Goal: Task Accomplishment & Management: Complete application form

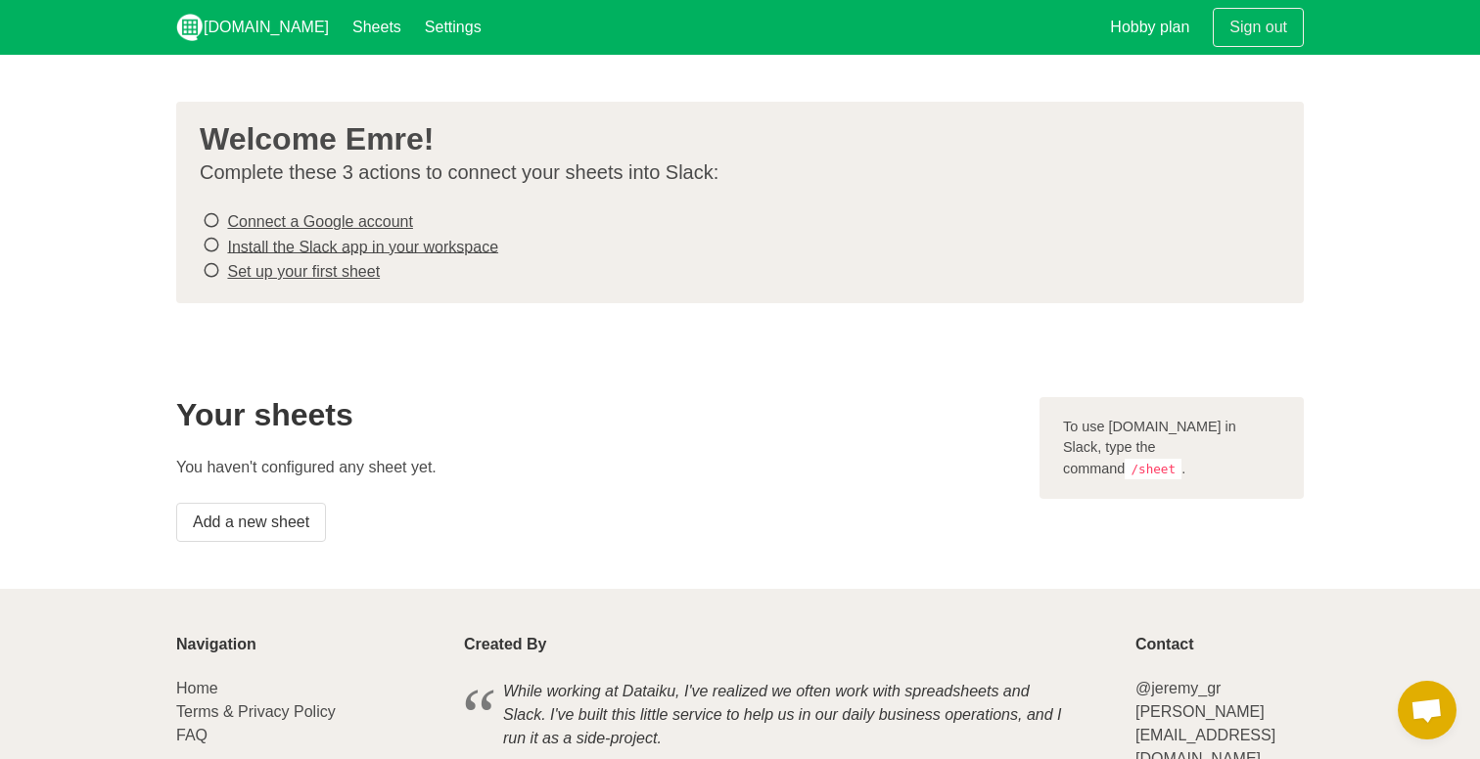
click at [363, 217] on link "Connect a Google account" at bounding box center [319, 221] width 185 height 17
click at [343, 251] on link "Install the Slack app in your workspace" at bounding box center [362, 246] width 271 height 17
click at [359, 276] on link "Set up your first sheet" at bounding box center [303, 271] width 153 height 17
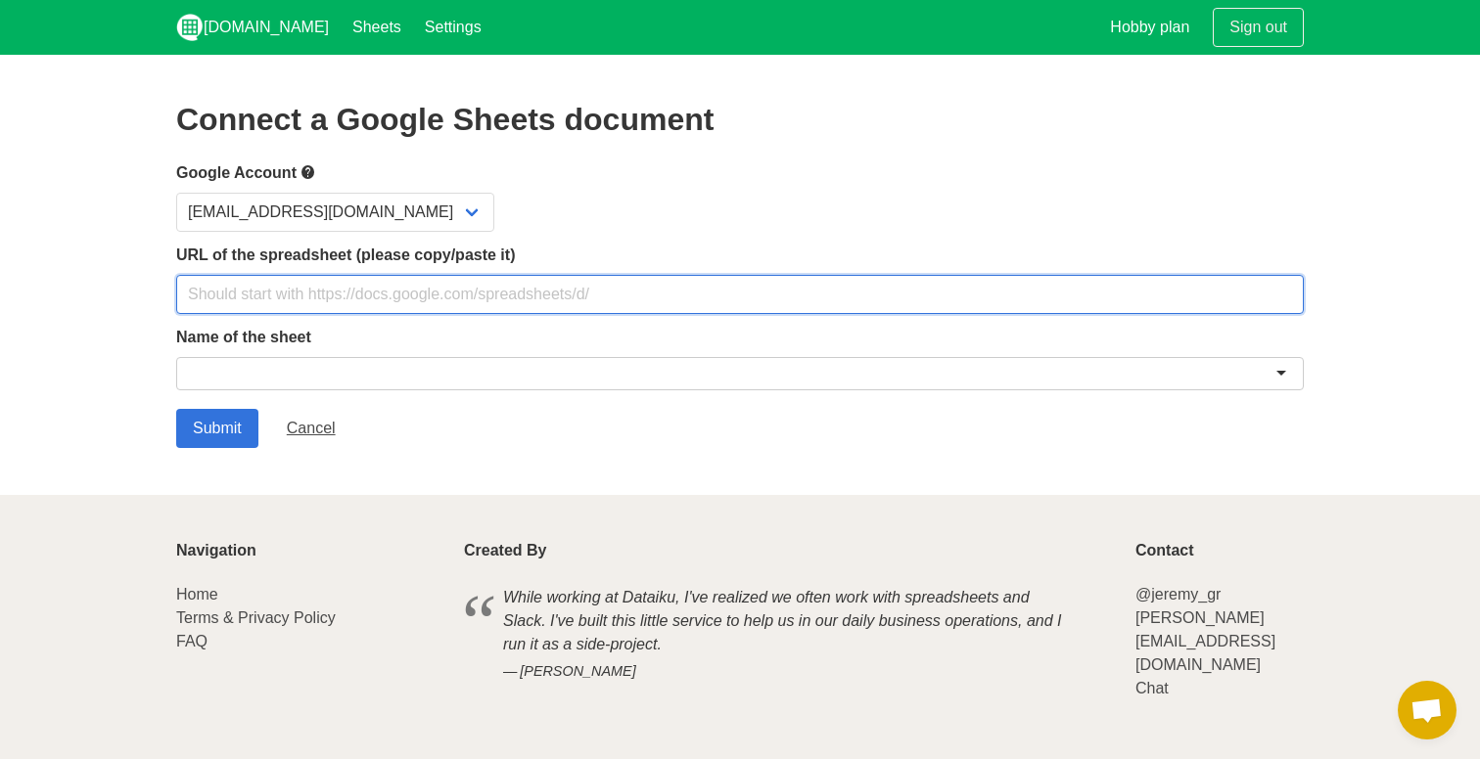
click at [436, 305] on input "text" at bounding box center [739, 294] width 1127 height 39
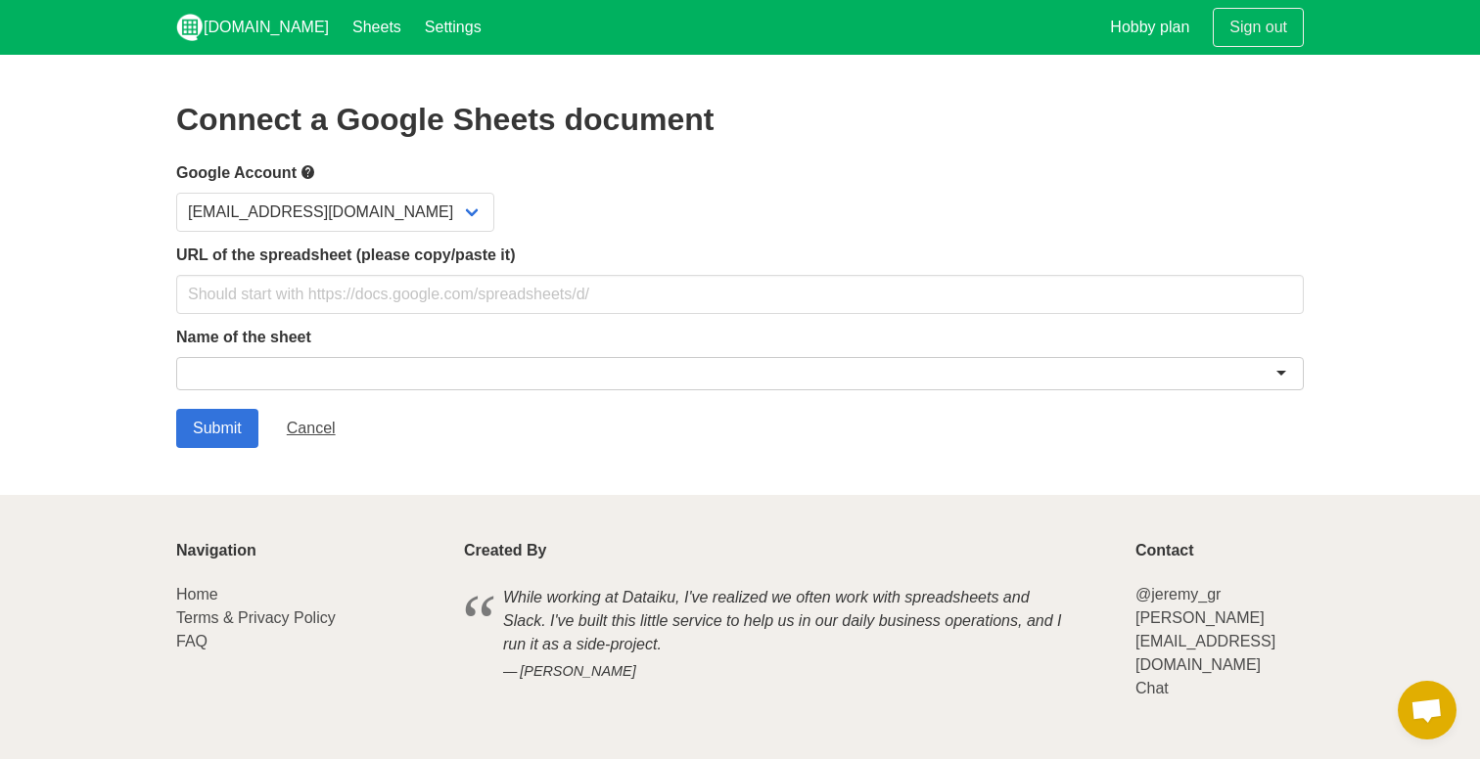
click at [328, 366] on div at bounding box center [739, 373] width 1127 height 33
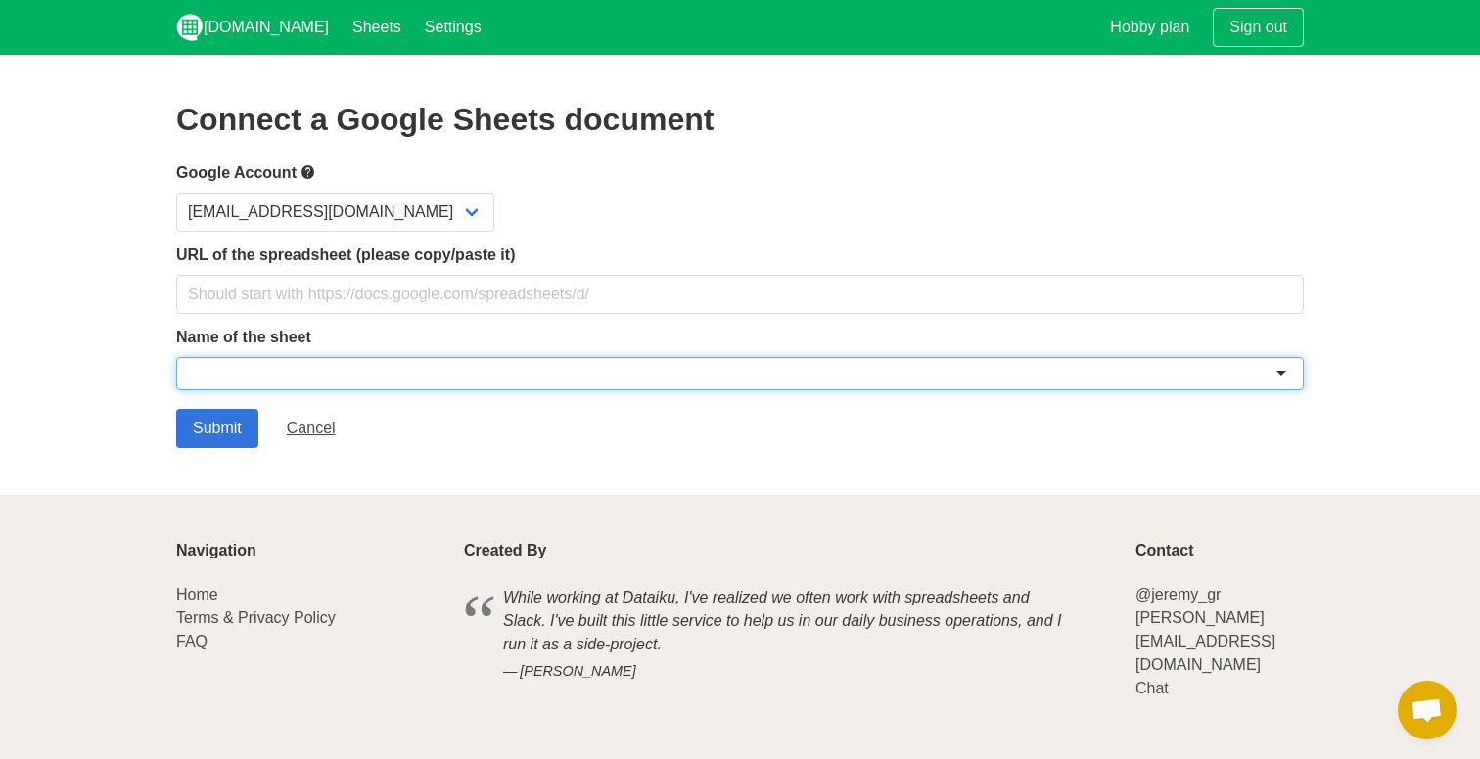
paste input "https://docs.google.com/spreadsheets/d/1Ih6GjBkCw7P1hfSHYEvsXp6Y1y4KZu_35rLP1zV…"
type input "https://docs.google.com/spreadsheets/d/1Ih6GjBkCw7P1hfSHYEvsXp6Y1y4KZu_35rLP1zV…"
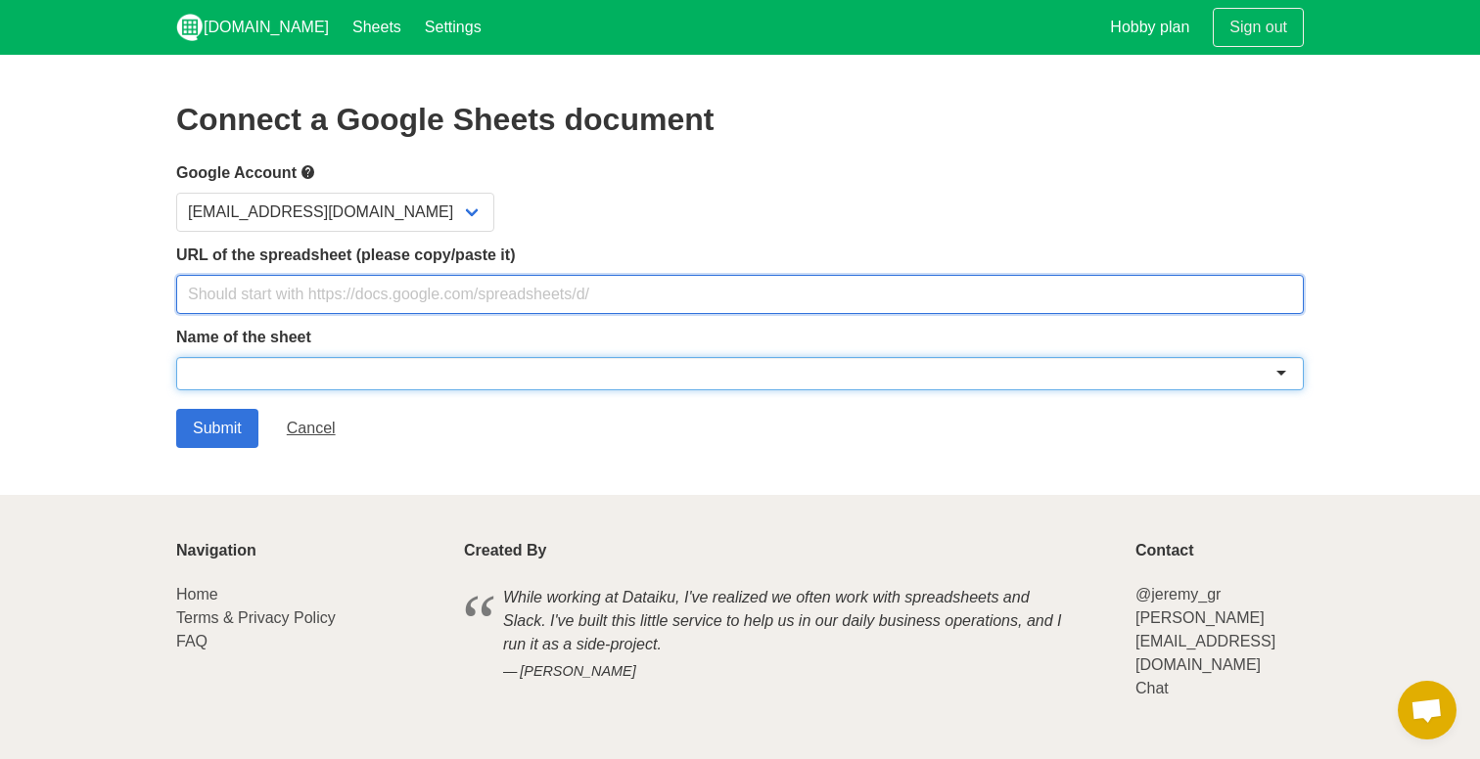
click at [390, 295] on input "text" at bounding box center [739, 294] width 1127 height 39
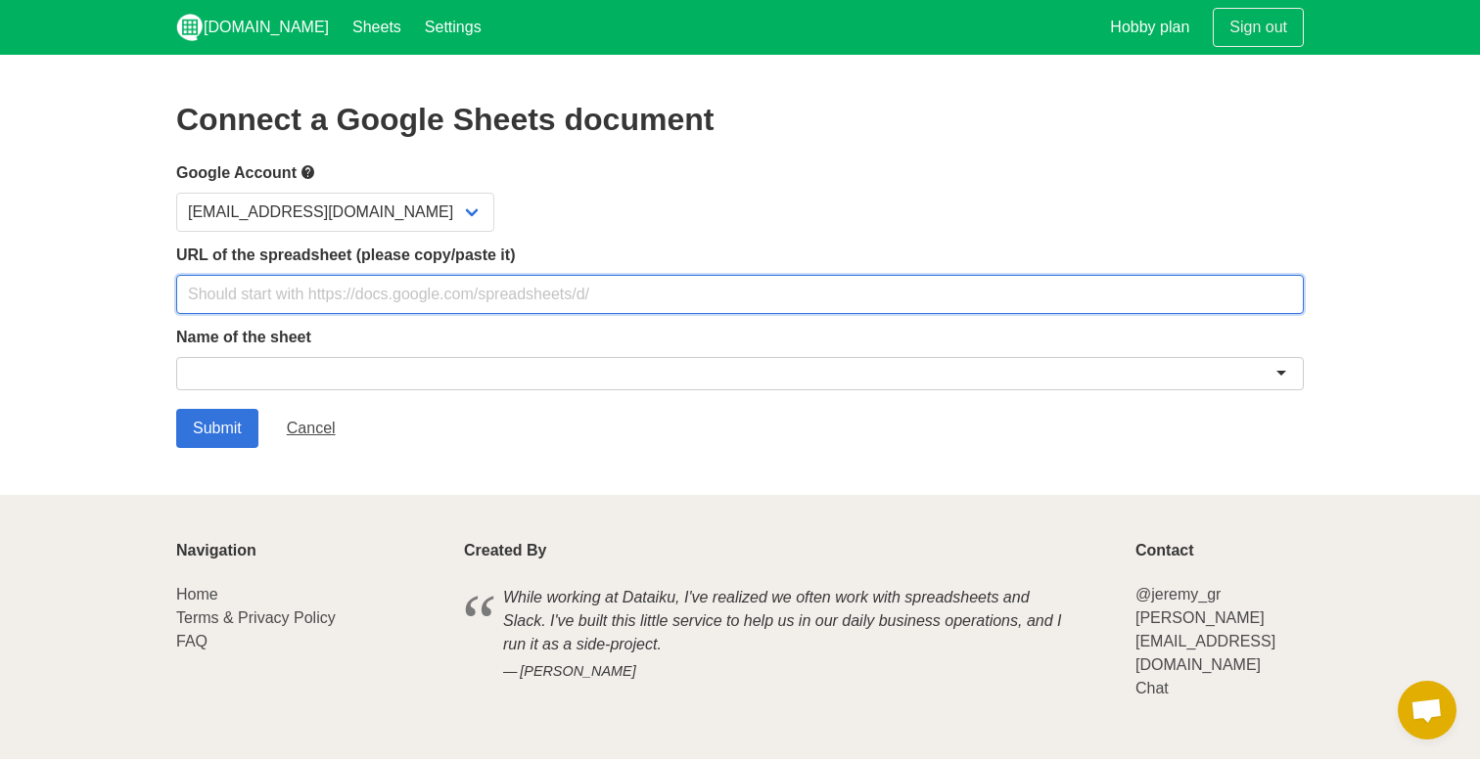
paste input "https://docs.google.com/spreadsheets/d/1Ih6GjBkCw7P1hfSHYEvsXp6Y1y4KZu_35rLP1zV…"
type input "https://docs.google.com/spreadsheets/d/1Ih6GjBkCw7P1hfSHYEvsXp6Y1y4KZu_35rLP1zV…"
click at [375, 364] on div at bounding box center [739, 373] width 1127 height 33
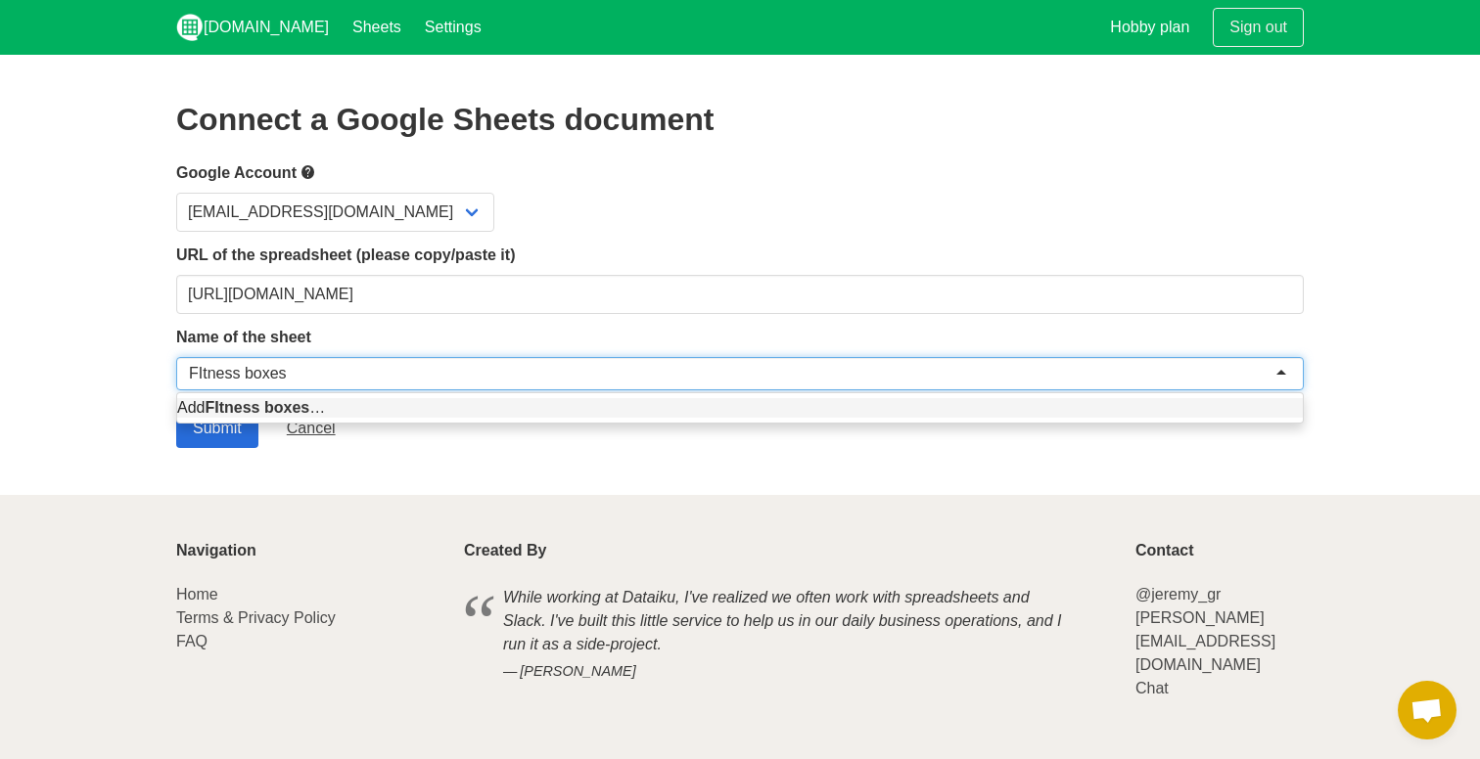
type input "FItness boxes"
click at [234, 440] on input "Submit" at bounding box center [217, 428] width 82 height 39
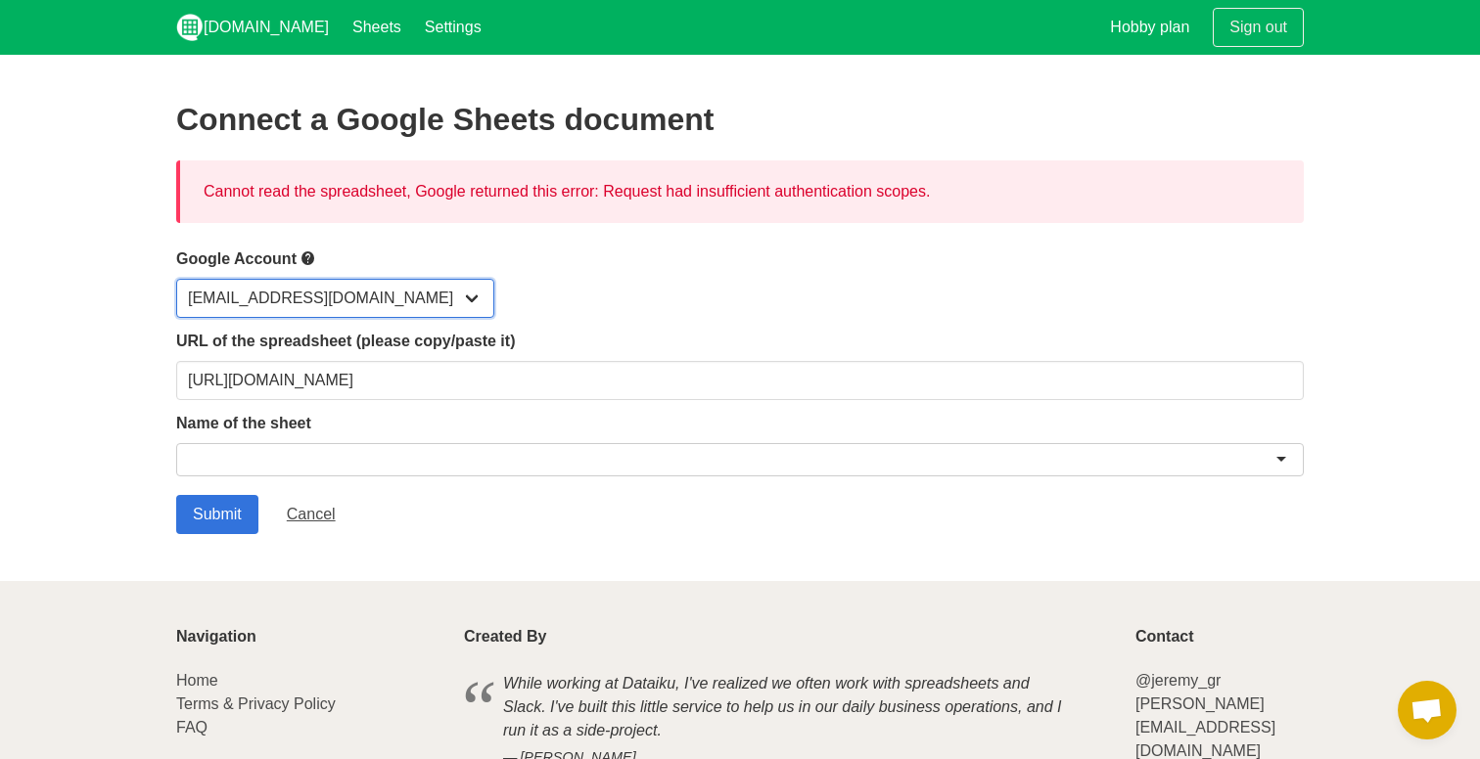
click at [394, 297] on select "[EMAIL_ADDRESS][DOMAIN_NAME]" at bounding box center [335, 298] width 318 height 39
click at [419, 460] on div at bounding box center [739, 459] width 1127 height 33
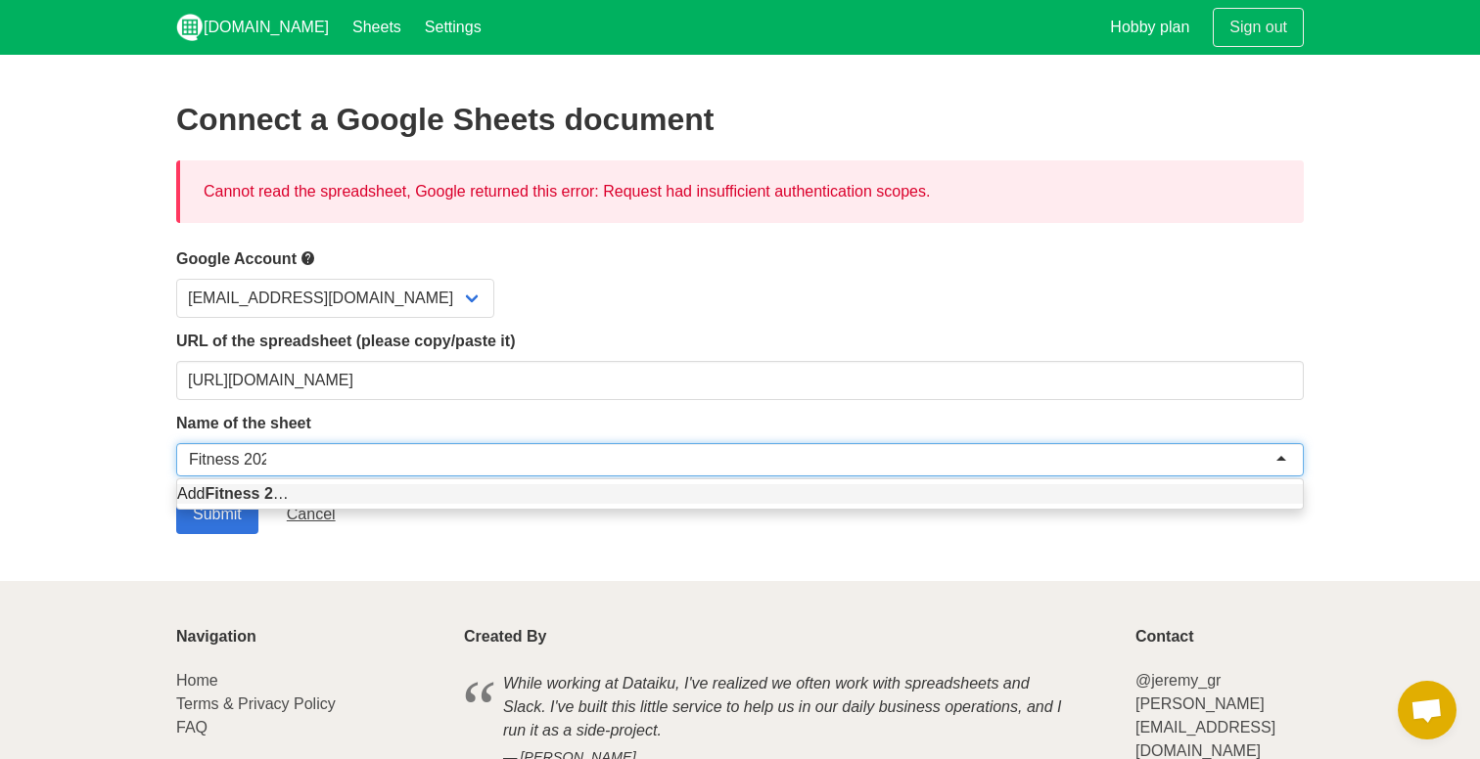
type input "Fitness 2025"
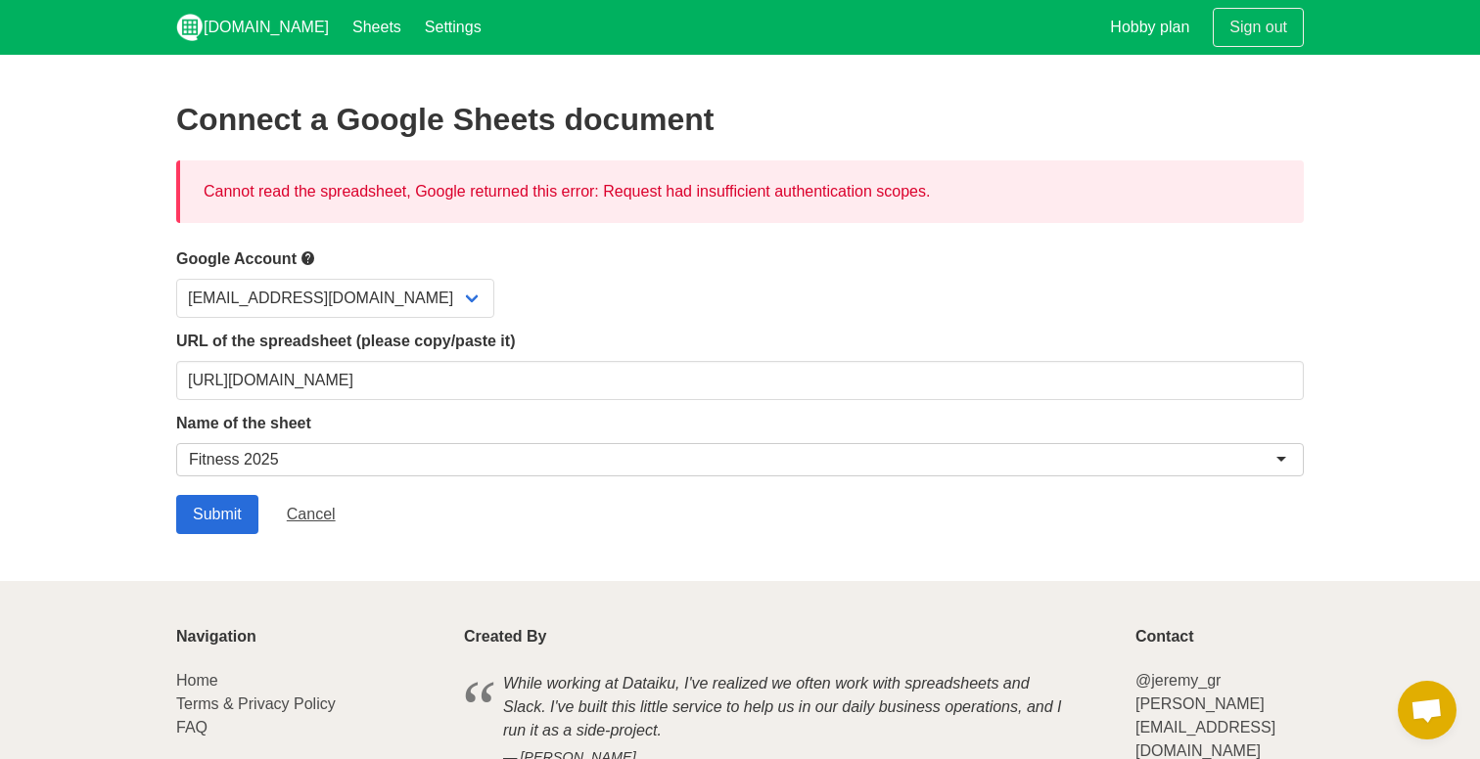
click at [224, 526] on input "Submit" at bounding box center [217, 514] width 82 height 39
